Goal: Task Accomplishment & Management: Use online tool/utility

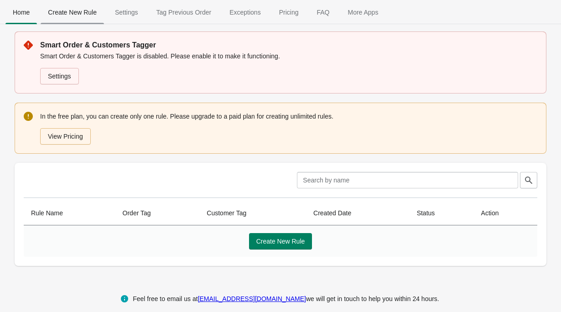
click at [84, 14] on span "Create New Rule" at bounding box center [72, 12] width 63 height 16
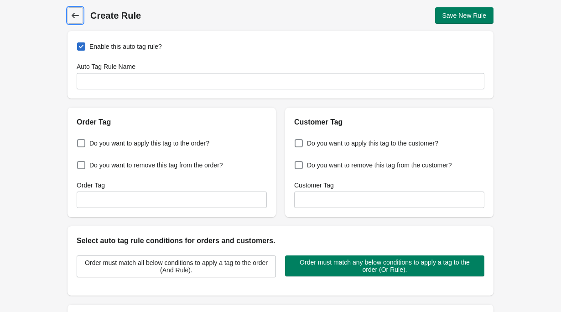
click at [78, 19] on icon at bounding box center [75, 15] width 9 height 9
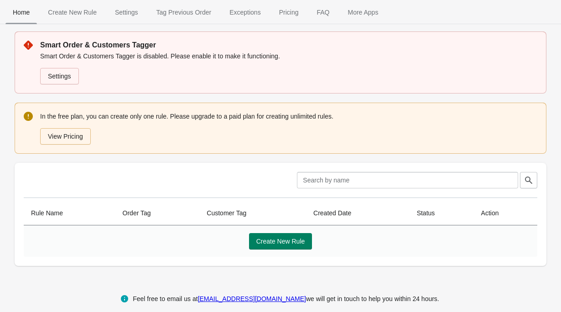
click at [29, 14] on span "Home" at bounding box center [20, 12] width 31 height 16
click at [295, 238] on span "Create New Rule" at bounding box center [280, 241] width 49 height 7
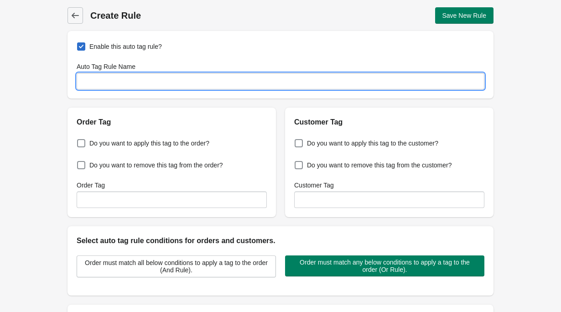
click at [145, 84] on input "Auto Tag Rule Name" at bounding box center [281, 81] width 408 height 16
type input "Preorder"
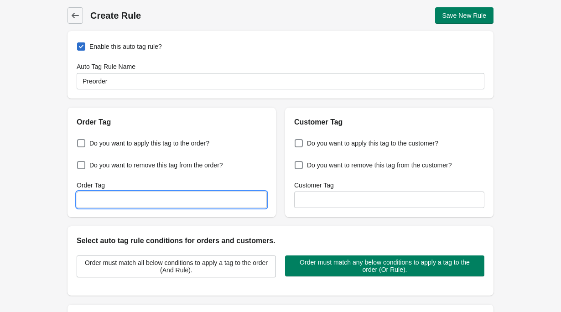
click at [114, 197] on input "Order Tag" at bounding box center [172, 200] width 190 height 16
click at [75, 16] on icon at bounding box center [75, 15] width 9 height 9
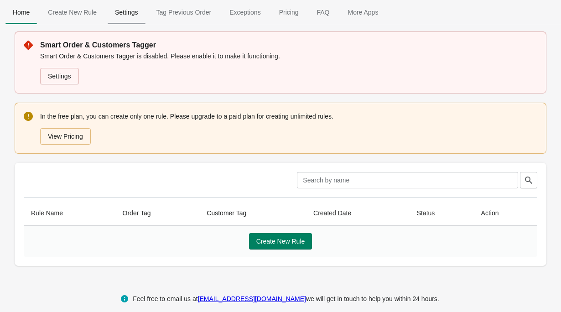
click at [130, 12] on span "Settings" at bounding box center [127, 12] width 38 height 16
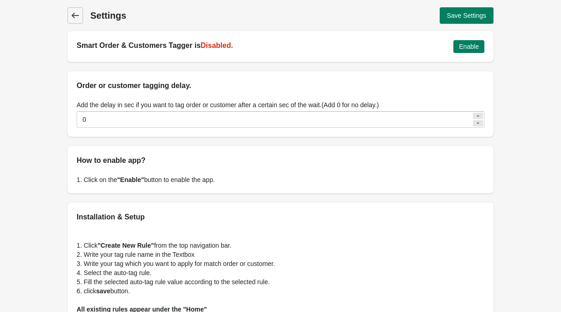
click at [80, 18] on span "Back" at bounding box center [75, 15] width 13 height 13
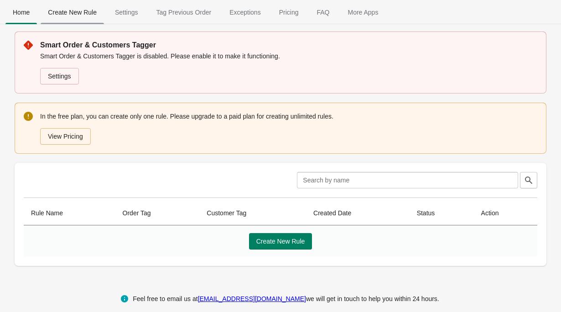
click at [73, 6] on span "Create New Rule" at bounding box center [72, 12] width 63 height 16
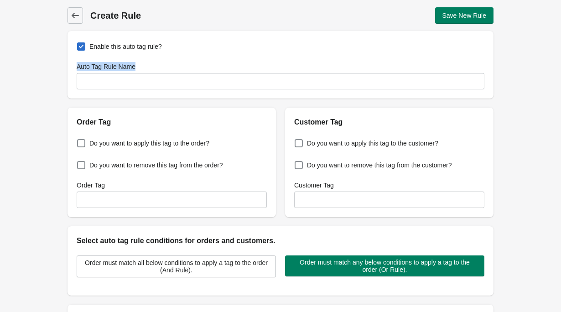
drag, startPoint x: 140, startPoint y: 65, endPoint x: 75, endPoint y: 67, distance: 64.8
click at [75, 67] on div "Enable this auto tag rule? Auto Tag Rule Name" at bounding box center [280, 64] width 426 height 67
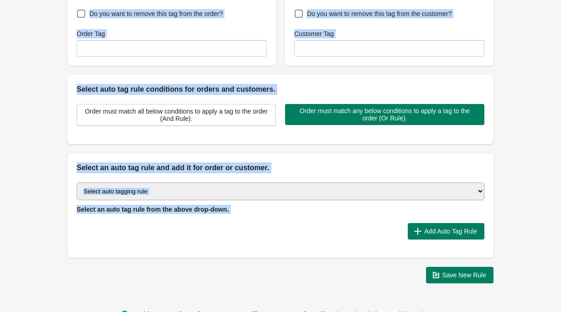
scroll to position [177, 0]
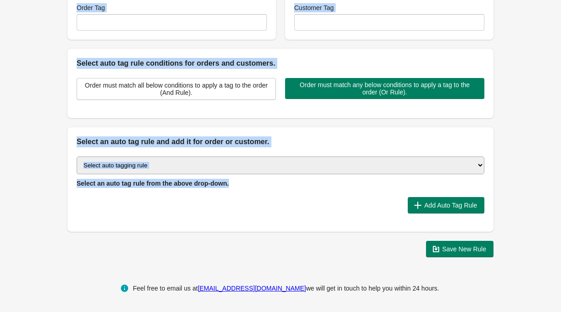
drag, startPoint x: 90, startPoint y: 15, endPoint x: 312, endPoint y: 213, distance: 298.4
click at [312, 213] on div "Back Create Rule Save New Rule Enable this auto tag rule? Auto Tag Rule Name Or…" at bounding box center [280, 44] width 455 height 442
copy div "Create Rule Save New Rule Enable this auto tag rule? Auto Tag Rule Name Order T…"
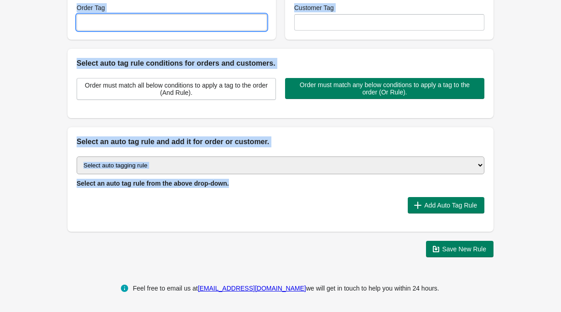
click at [154, 21] on input "Order Tag" at bounding box center [172, 22] width 190 height 16
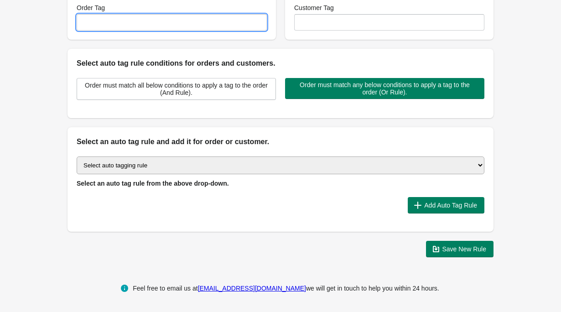
click at [150, 166] on select "Select auto tagging rule Tag by order amount Tag based on the order count (Volu…" at bounding box center [281, 165] width 408 height 18
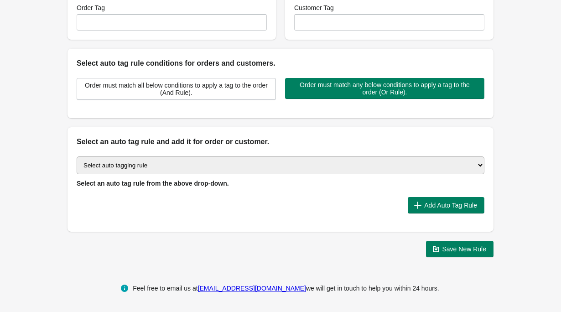
select select "70"
click at [207, 168] on select "Select auto tagging rule Tag by order amount Tag based on the order count (Volu…" at bounding box center [281, 165] width 408 height 18
